Goal: Find specific page/section: Find specific page/section

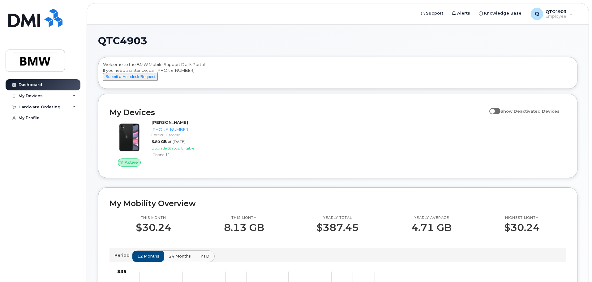
click at [494, 110] on input "Show Deactivated Devices" at bounding box center [491, 107] width 5 height 5
checkbox input "true"
click at [47, 94] on div "My Devices" at bounding box center [43, 95] width 75 height 11
click at [50, 143] on div "Hardware Ordering" at bounding box center [40, 140] width 42 height 5
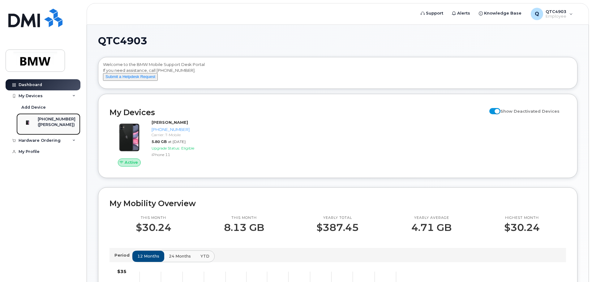
click at [53, 122] on div "([PERSON_NAME])" at bounding box center [57, 125] width 38 height 6
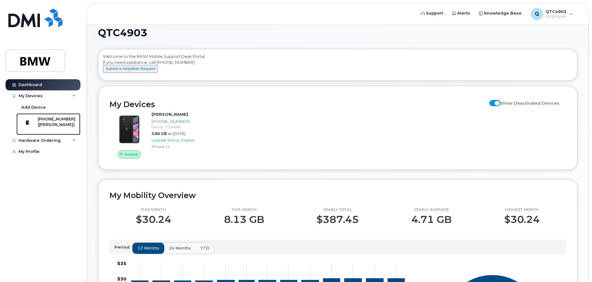
scroll to position [185, 0]
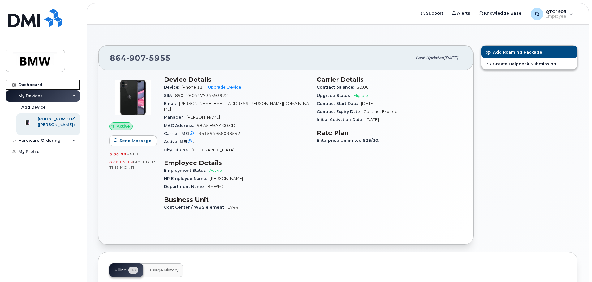
click at [28, 83] on div "Dashboard" at bounding box center [30, 84] width 23 height 5
